Goal: Task Accomplishment & Management: Complete application form

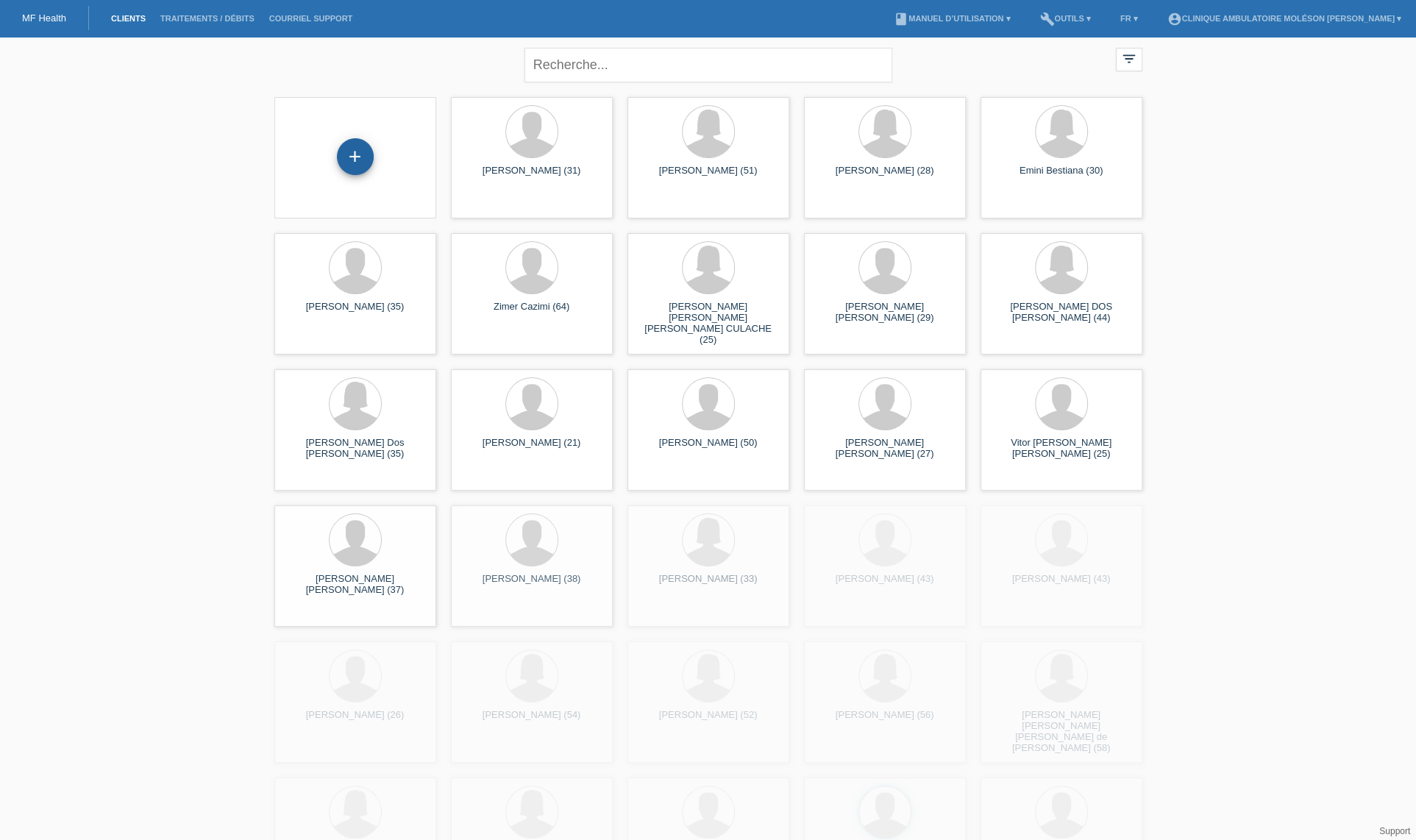
click at [372, 169] on div "+" at bounding box center [355, 158] width 138 height 39
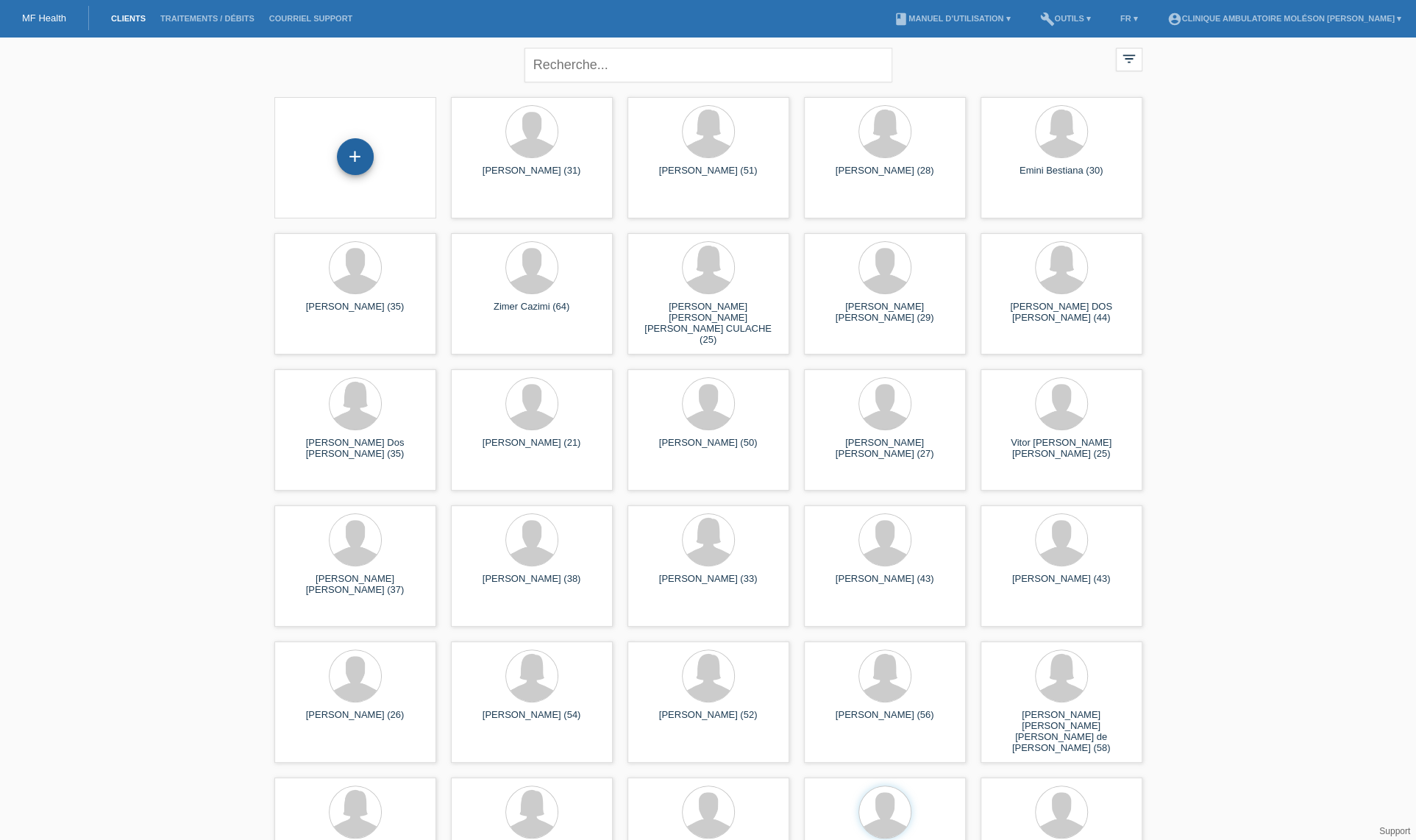
click at [368, 167] on div "+" at bounding box center [355, 157] width 37 height 37
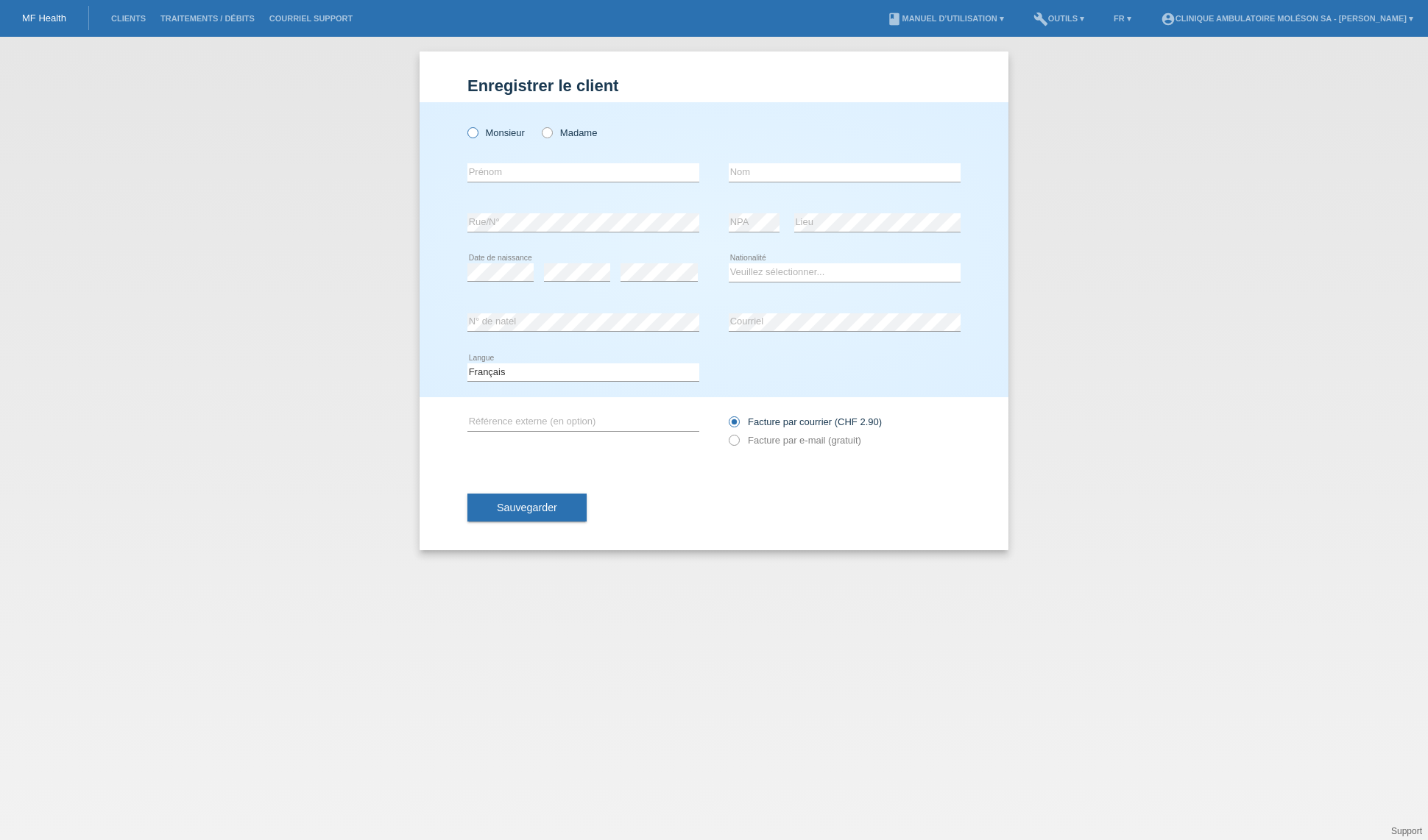
click at [487, 134] on label "Monsieur" at bounding box center [496, 133] width 58 height 11
click at [477, 134] on input "Monsieur" at bounding box center [472, 132] width 10 height 10
radio input "true"
click at [503, 178] on input "text" at bounding box center [584, 172] width 232 height 18
click at [704, 508] on div "Sauvegarder" at bounding box center [714, 507] width 493 height 86
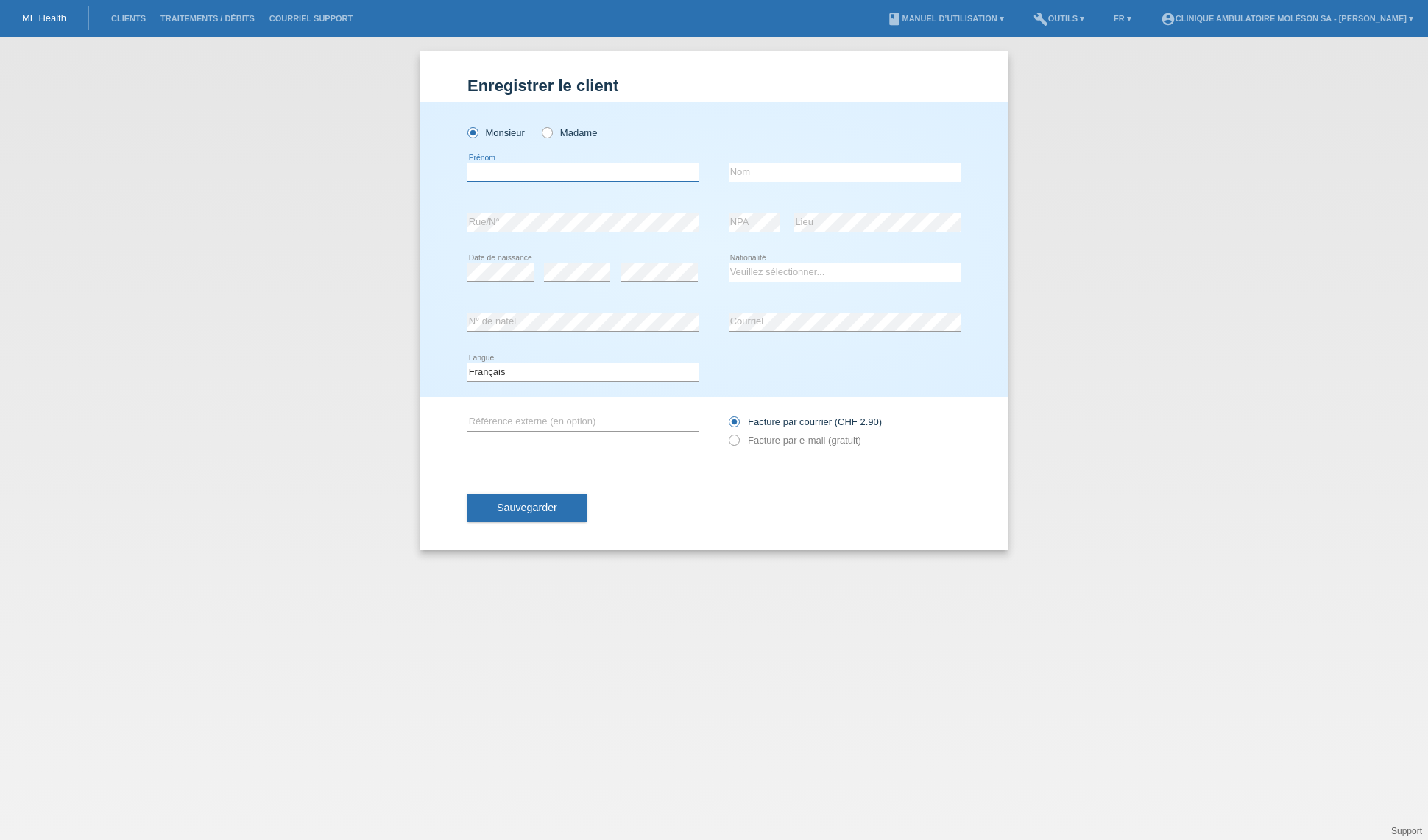
click at [533, 171] on input "text" at bounding box center [584, 172] width 232 height 18
click at [439, 209] on div "Monsieur Madame error Prénom" at bounding box center [713, 250] width 588 height 295
click at [586, 174] on input "text" at bounding box center [584, 172] width 232 height 18
click at [770, 171] on input "text" at bounding box center [844, 172] width 232 height 18
paste input "[PERSON_NAME]"
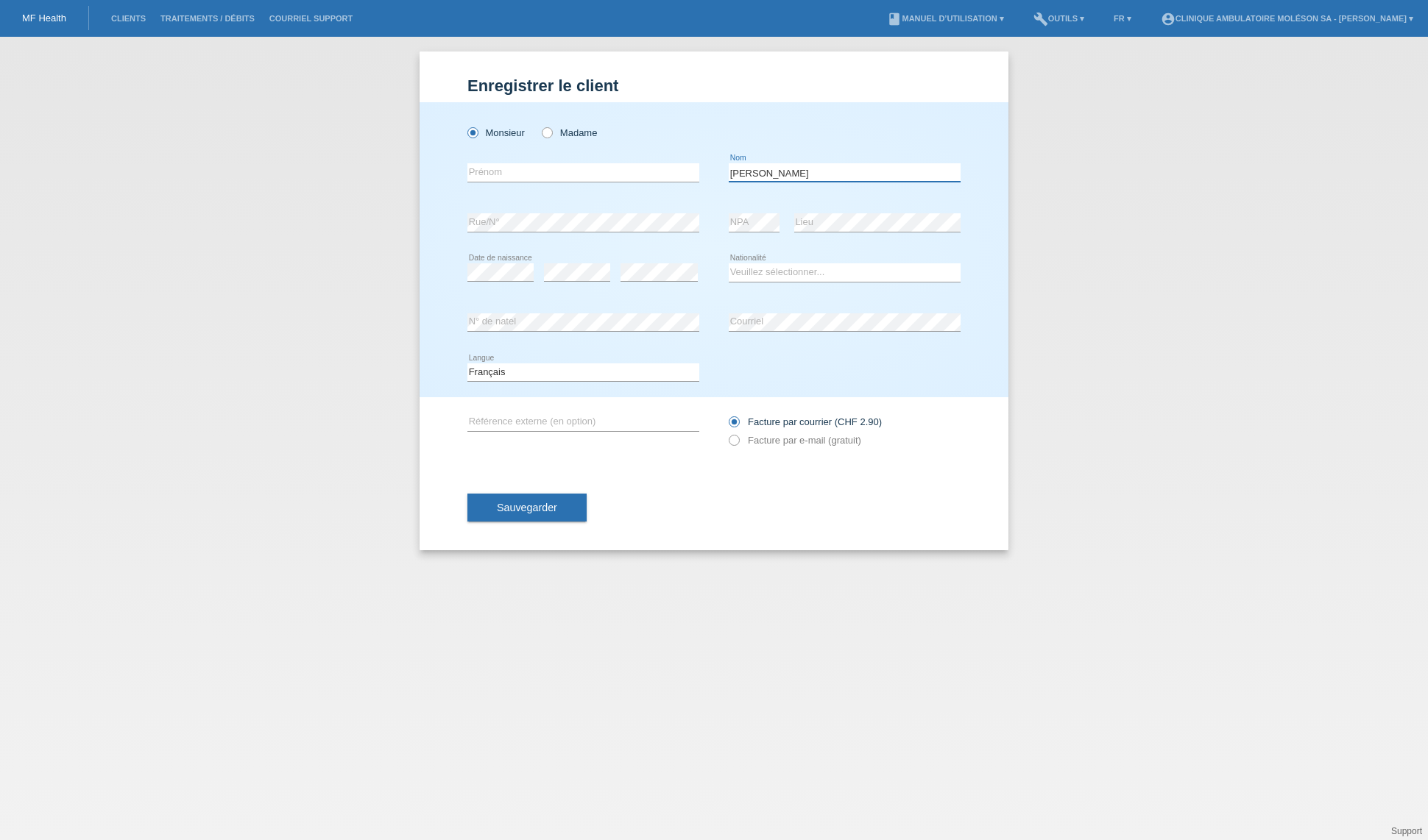
type input "[PERSON_NAME]"
click at [543, 180] on input "text" at bounding box center [584, 172] width 232 height 18
type input "[PERSON_NAME]"
click at [743, 269] on select "Veuillez sélectionner... Suisse Allemagne Autriche Liechtenstein ------------ A…" at bounding box center [844, 272] width 232 height 18
click at [778, 268] on select "Veuillez sélectionner... Suisse Allemagne Autriche Liechtenstein ------------ A…" at bounding box center [844, 272] width 232 height 18
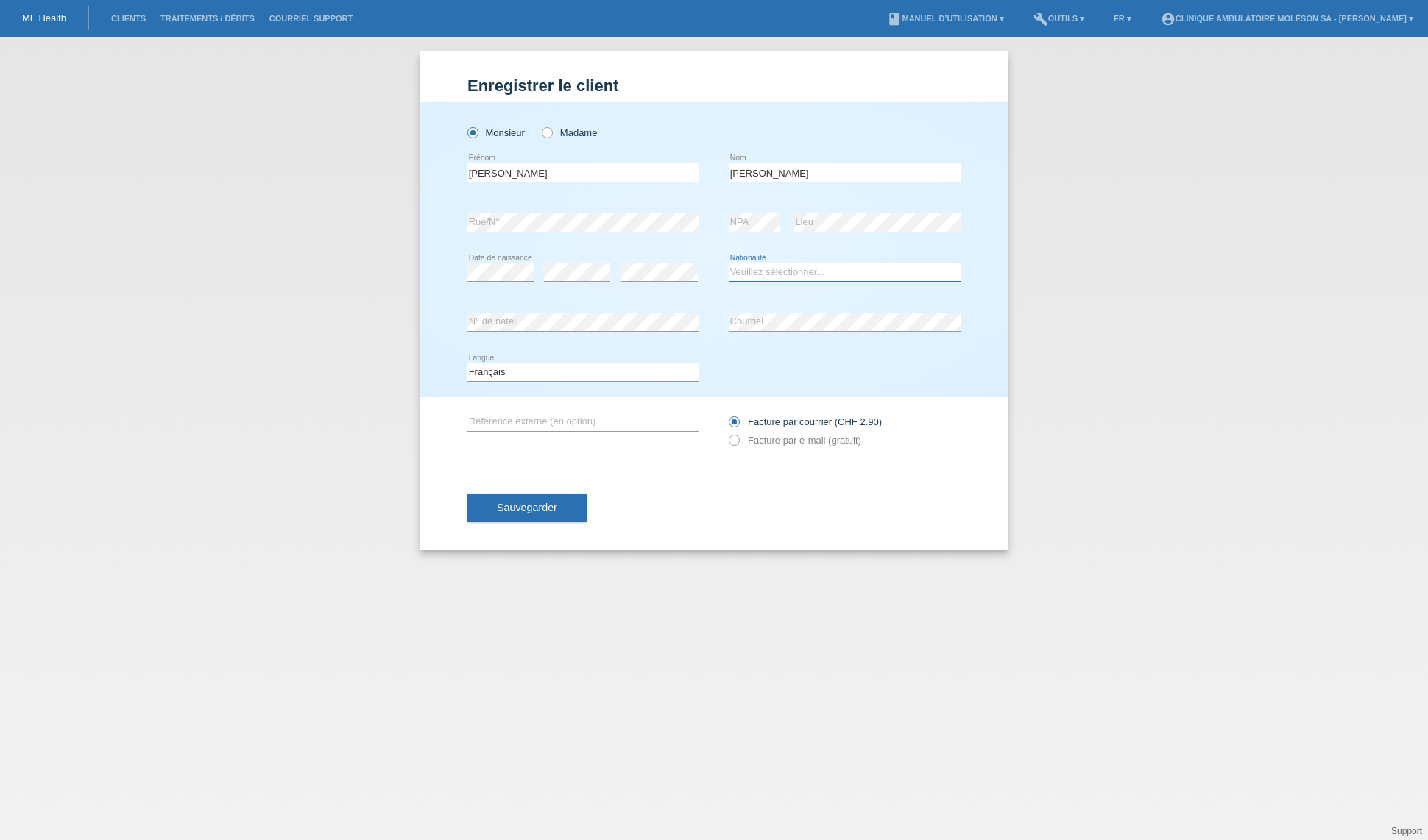
click at [778, 268] on select "Veuillez sélectionner... Suisse Allemagne Autriche Liechtenstein ------------ A…" at bounding box center [844, 272] width 232 height 18
select select "IT"
click at [728, 263] on select "Veuillez sélectionner... Suisse Allemagne Autriche Liechtenstein ------------ A…" at bounding box center [844, 272] width 232 height 18
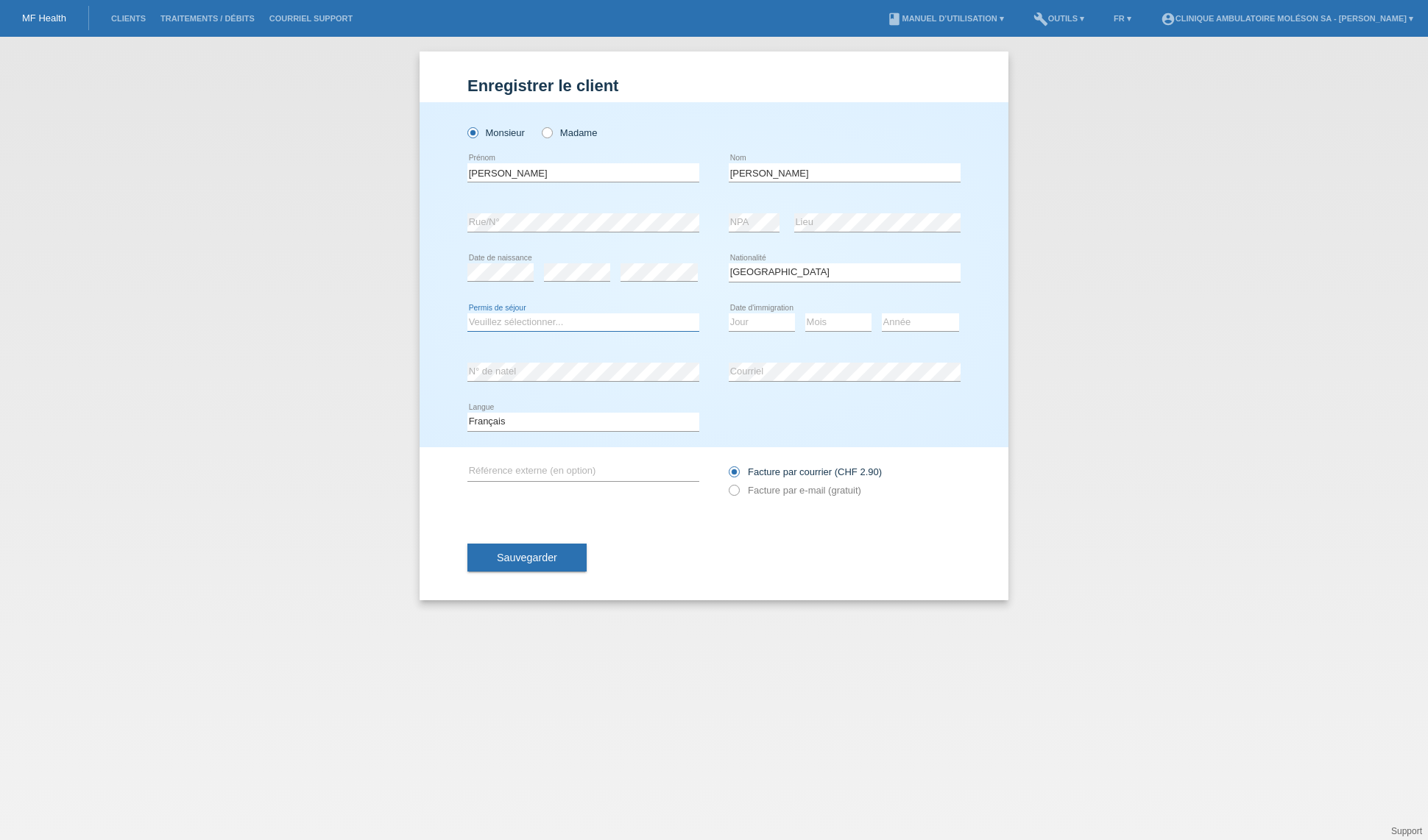
click at [523, 323] on select "Veuillez sélectionner... C B B - Statut de réfugié Autre" at bounding box center [584, 322] width 232 height 18
select select "C"
click at [467, 314] on select "Veuillez sélectionner... C B B - Statut de réfugié Autre" at bounding box center [584, 322] width 232 height 18
click at [726, 482] on icon at bounding box center [726, 482] width 0 height 0
click at [737, 490] on input "Facture par e-mail (gratuit)" at bounding box center [733, 494] width 10 height 18
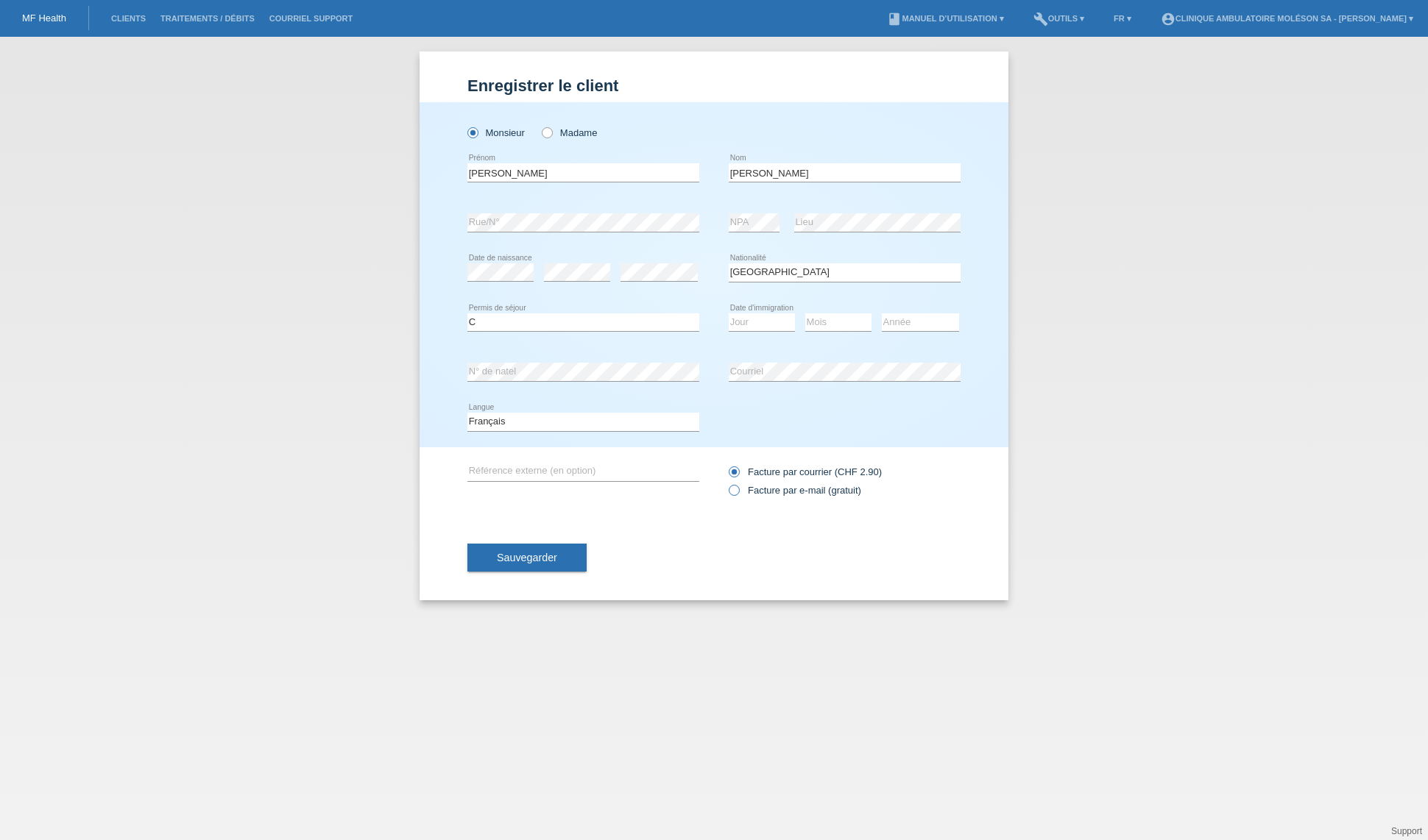
radio input "true"
click at [560, 564] on button "Sauvegarder" at bounding box center [527, 557] width 119 height 28
click at [768, 314] on select "Jour 01 02 03 04 05 06 07 08 09 10 11" at bounding box center [761, 322] width 66 height 18
click at [668, 298] on div "Veuillez sélectionner... C B B - Statut de réfugié Autre error Permis de séjour" at bounding box center [584, 322] width 232 height 50
click at [776, 315] on select "Jour 01 02 03 04 05 06 07 08 09 10 11" at bounding box center [761, 322] width 66 height 18
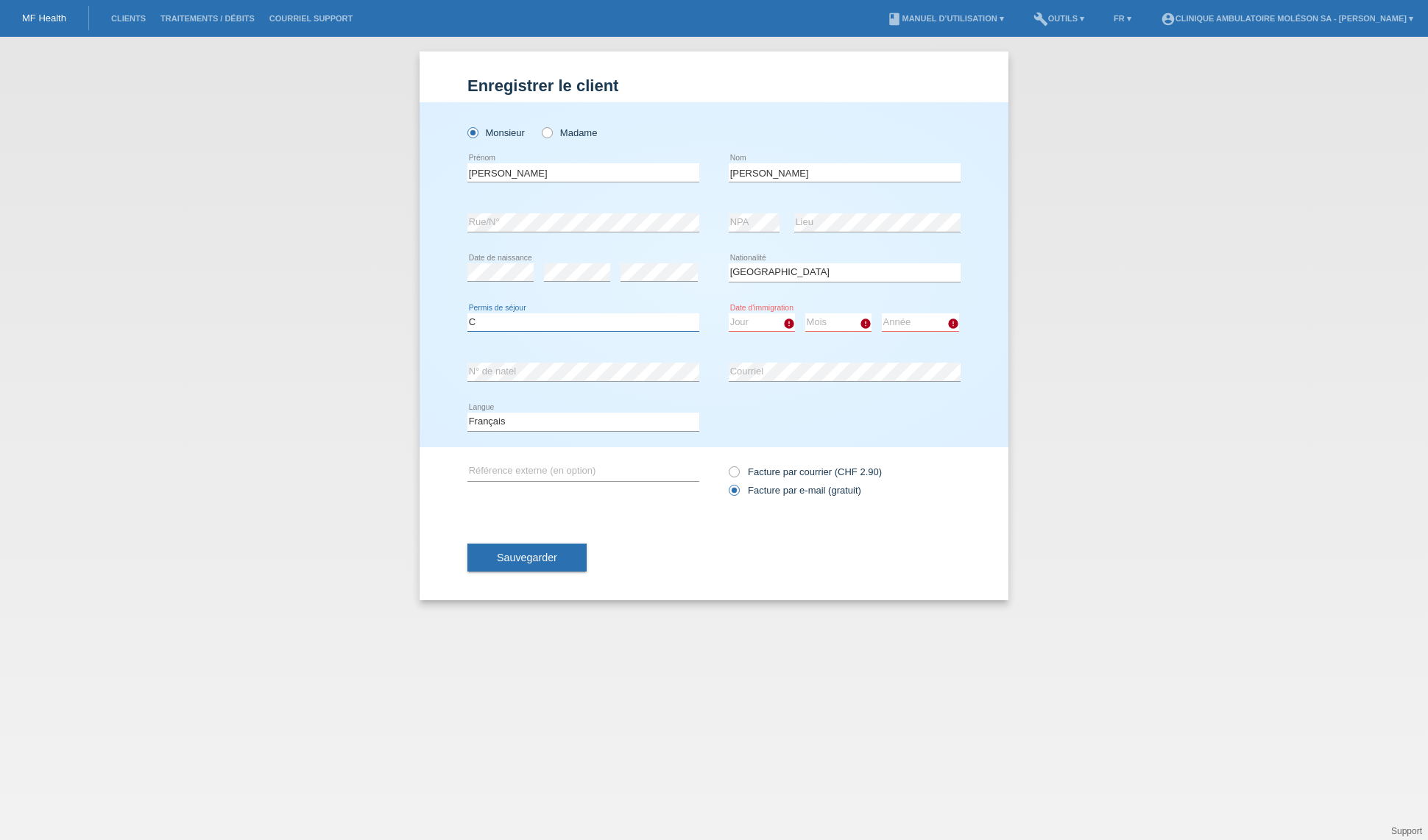
click at [636, 322] on select "Veuillez sélectionner... C B B - Statut de réfugié Autre" at bounding box center [584, 322] width 232 height 18
click at [467, 314] on select "Veuillez sélectionner... C B B - Statut de réfugié Autre" at bounding box center [584, 322] width 232 height 18
click at [760, 320] on select "Jour 01 02 03 04 05 06 07 08 09 10 11" at bounding box center [761, 322] width 66 height 18
click at [843, 322] on select "Mois 01 02 03 04 05 06 07 08 09 10 11" at bounding box center [838, 322] width 66 height 18
click at [893, 315] on select "Année 2025 2024 2023 2022 2021 2020 2019 2018 2017 2016 2015 2014 2013 2012 201…" at bounding box center [920, 322] width 78 height 18
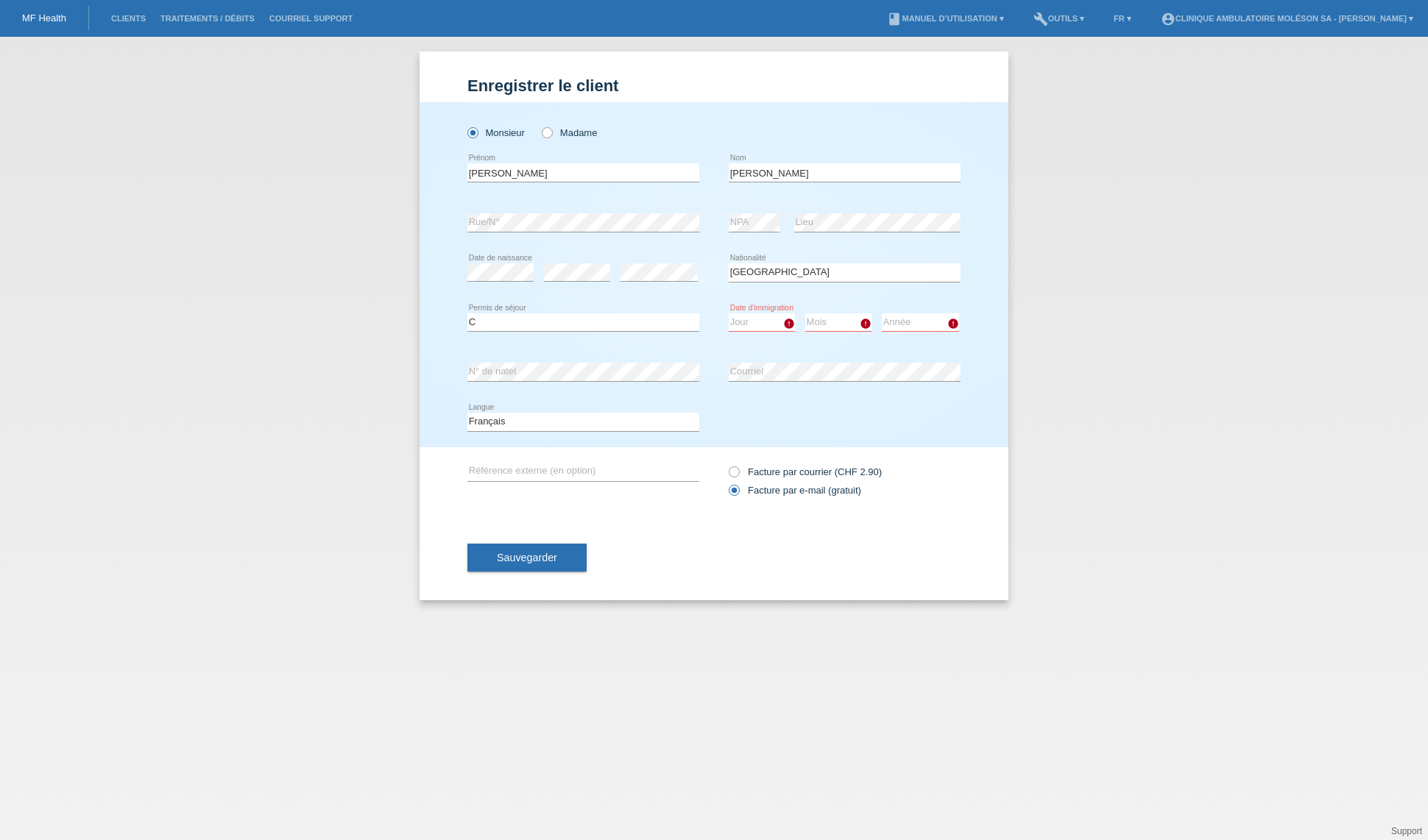
click at [768, 323] on select "Jour 01 02 03 04 05 06 07 08 09 10 11" at bounding box center [761, 322] width 66 height 18
select select "15"
click at [728, 314] on select "Jour 01 02 03 04 05 06 07 08 09 10 11" at bounding box center [761, 322] width 66 height 18
click at [834, 326] on select "Mois 01 02 03 04 05 06 07 08 09 10 11" at bounding box center [838, 322] width 66 height 18
select select "09"
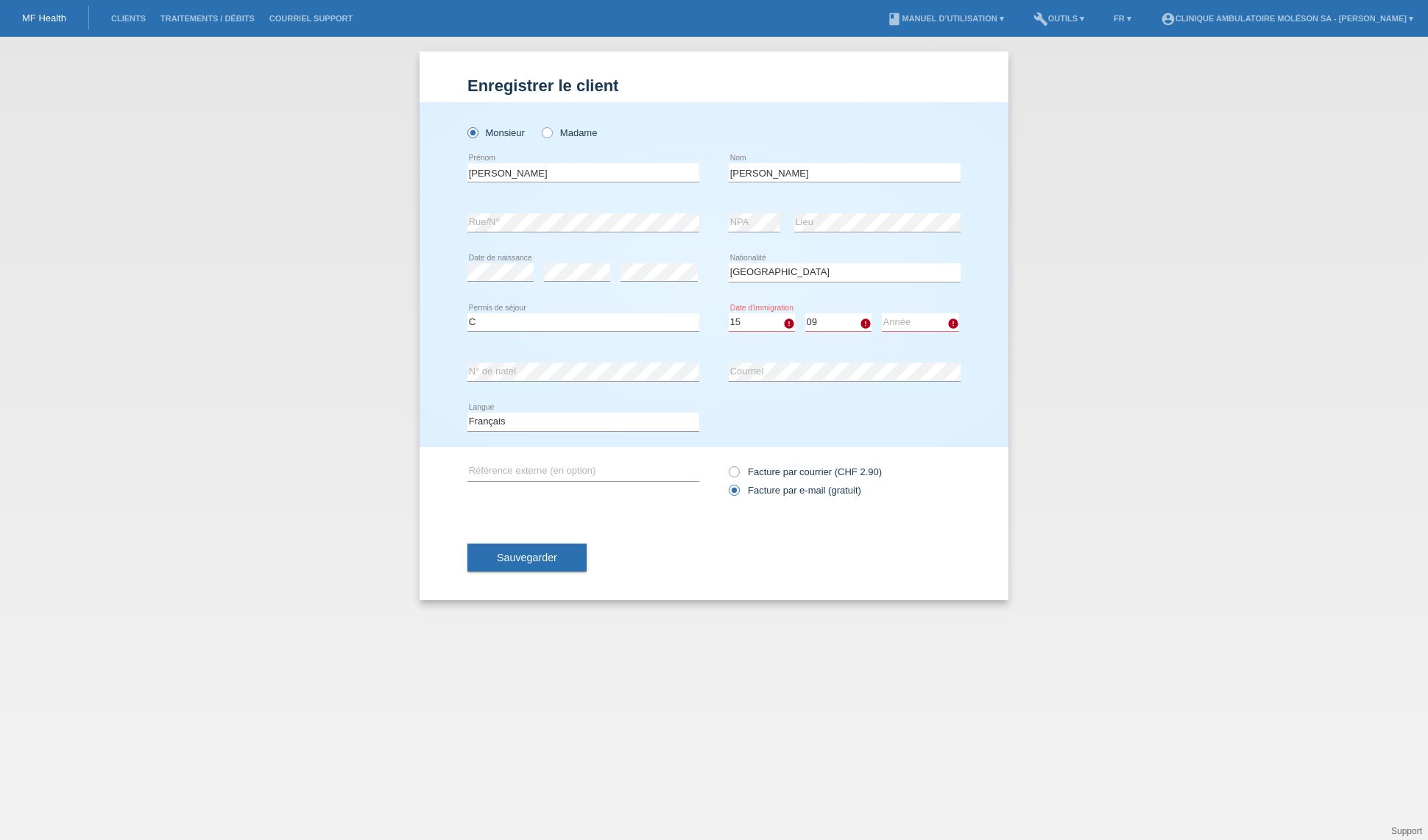
click at [805, 314] on select "Mois 01 02 03 04 05 06 07 08 09 10 11" at bounding box center [838, 322] width 66 height 18
click at [888, 319] on select "Année 2025 2024 2023 2022 2021 2020 2019 2018 2017 2016 2015 2014 2013 2012 201…" at bounding box center [920, 322] width 78 height 18
select select "1963"
click at [881, 314] on select "Année 2025 2024 2023 2022 2021 2020 2019 2018 2017 2016 2015 2014 2013 2012 201…" at bounding box center [920, 322] width 78 height 18
click at [941, 418] on div "Deutsch Français Italiano English error Langue" at bounding box center [714, 422] width 493 height 50
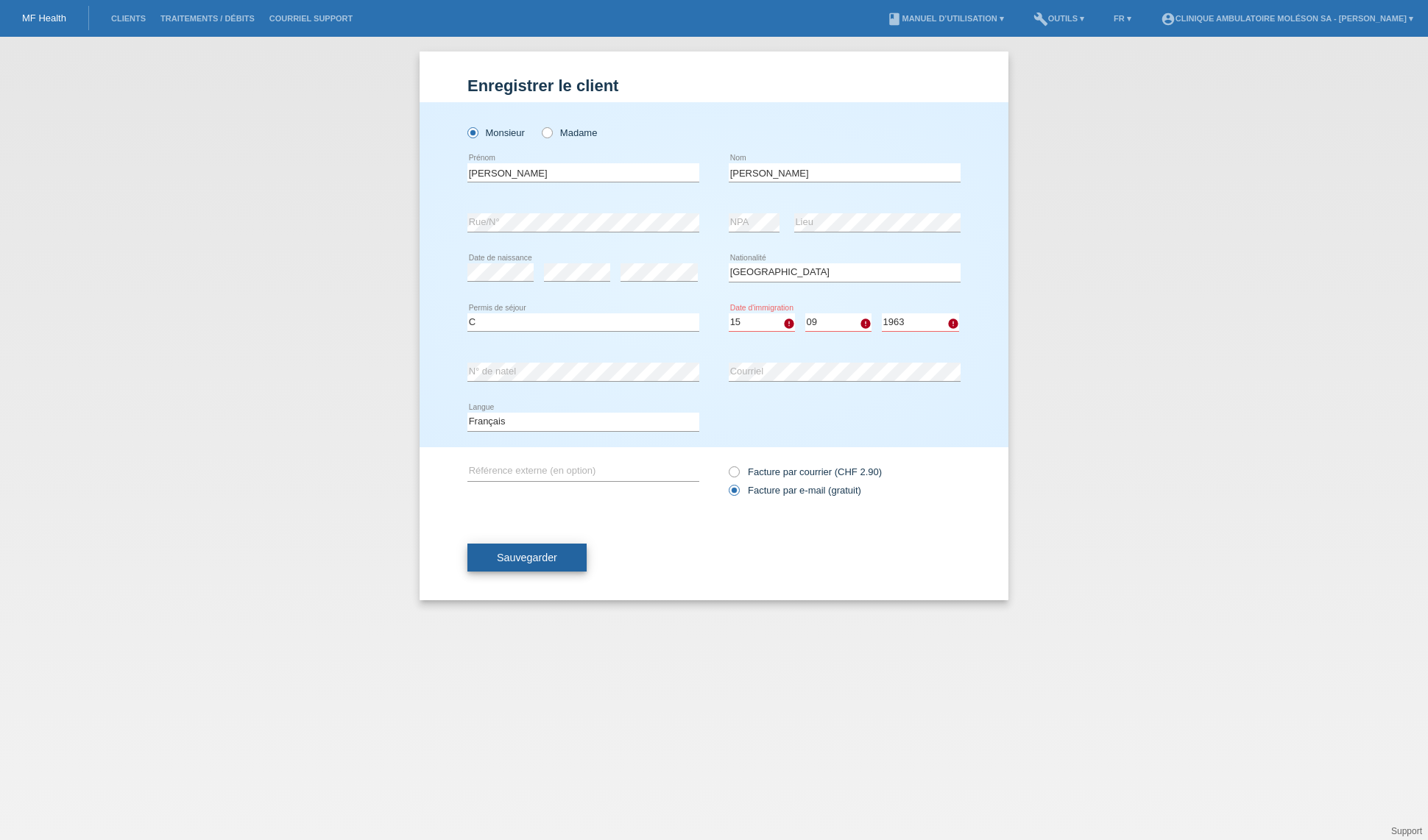
click at [549, 550] on button "Sauvegarder" at bounding box center [527, 557] width 119 height 28
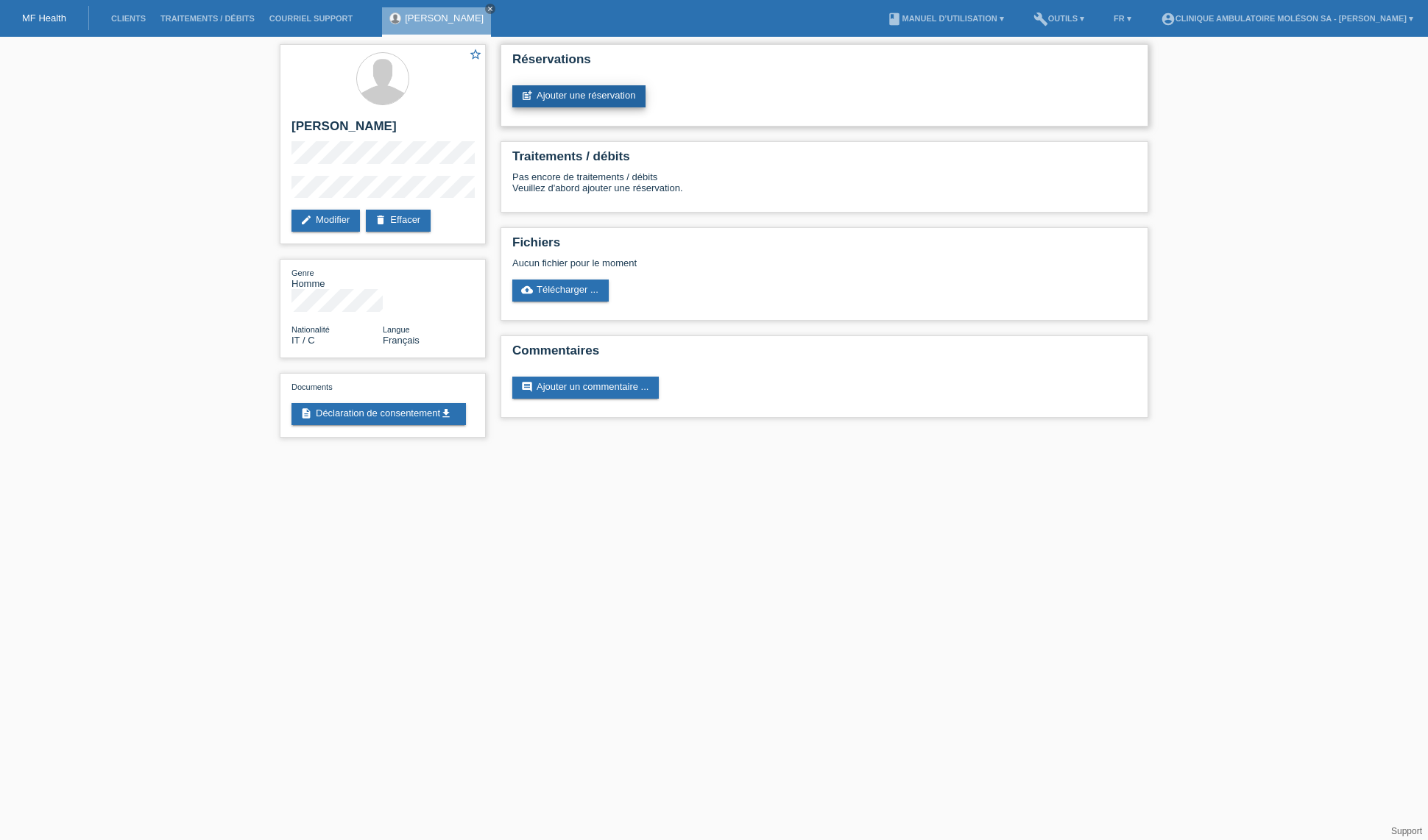
click at [576, 96] on link "post_add Ajouter une réservation" at bounding box center [579, 97] width 133 height 22
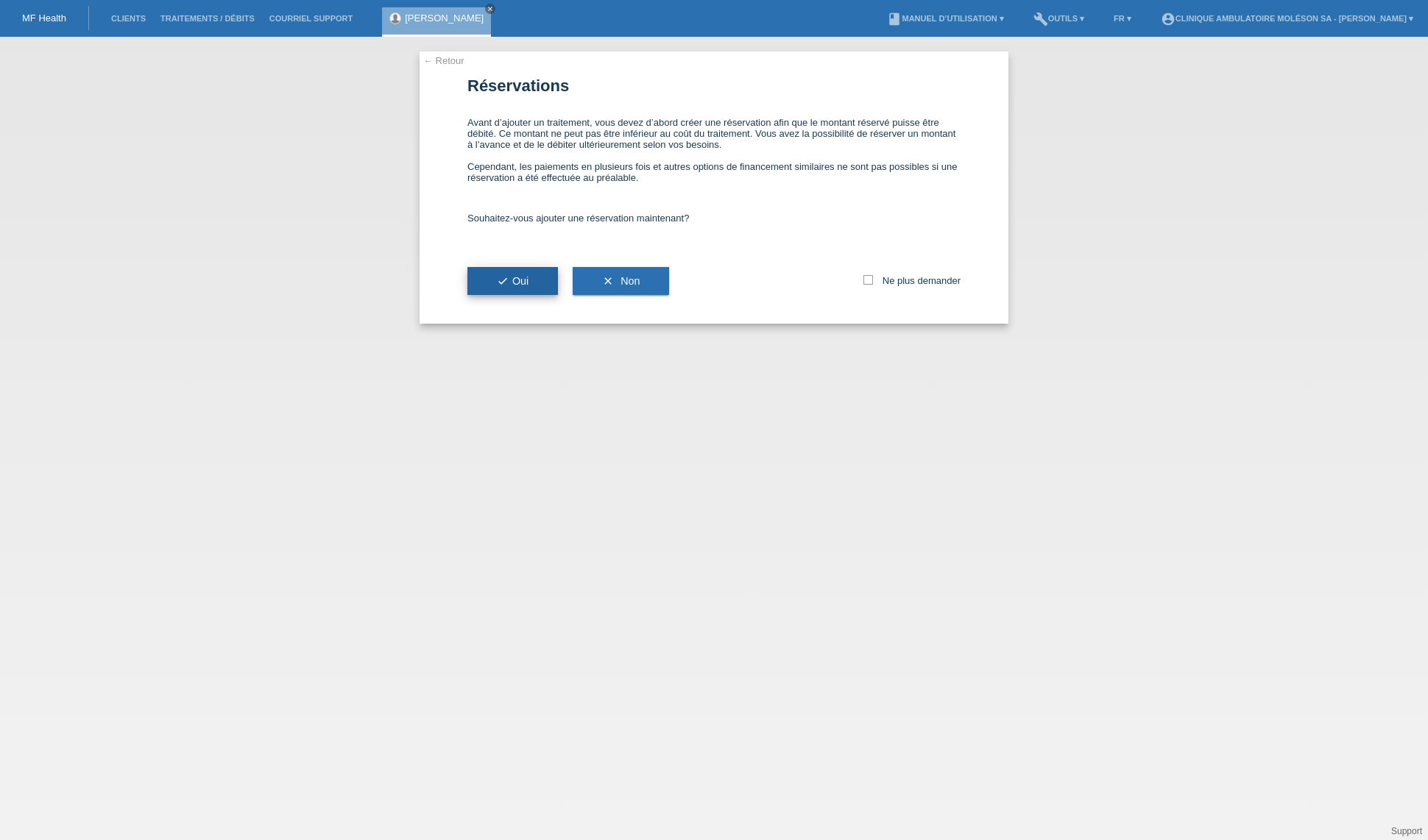
click at [523, 278] on span "check Oui" at bounding box center [513, 281] width 32 height 12
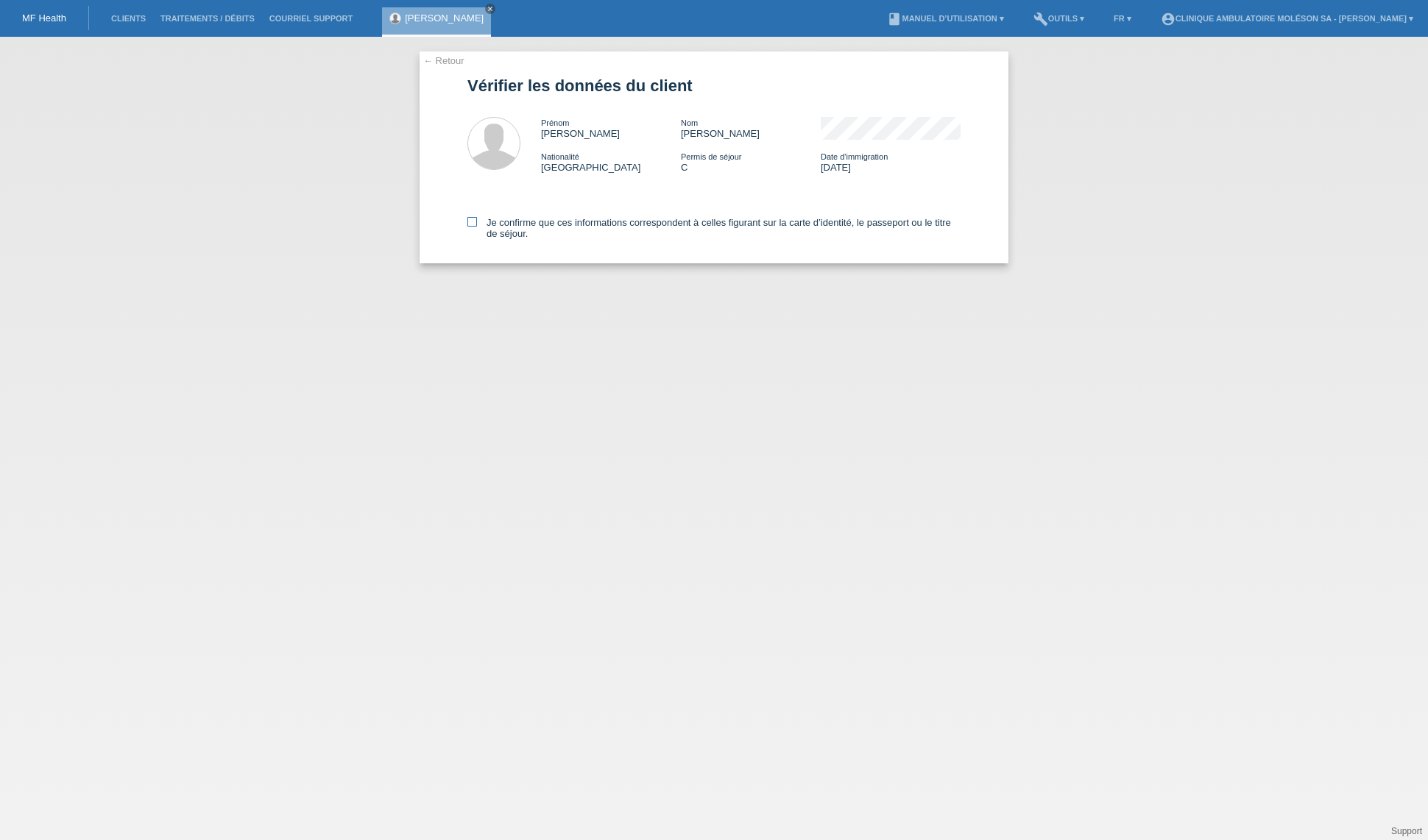
click at [471, 222] on icon at bounding box center [472, 222] width 10 height 10
click at [471, 222] on input "Je confirme que ces informations correspondent à celles figurant sur la carte d…" at bounding box center [472, 222] width 10 height 10
checkbox input "true"
